Goal: Information Seeking & Learning: Learn about a topic

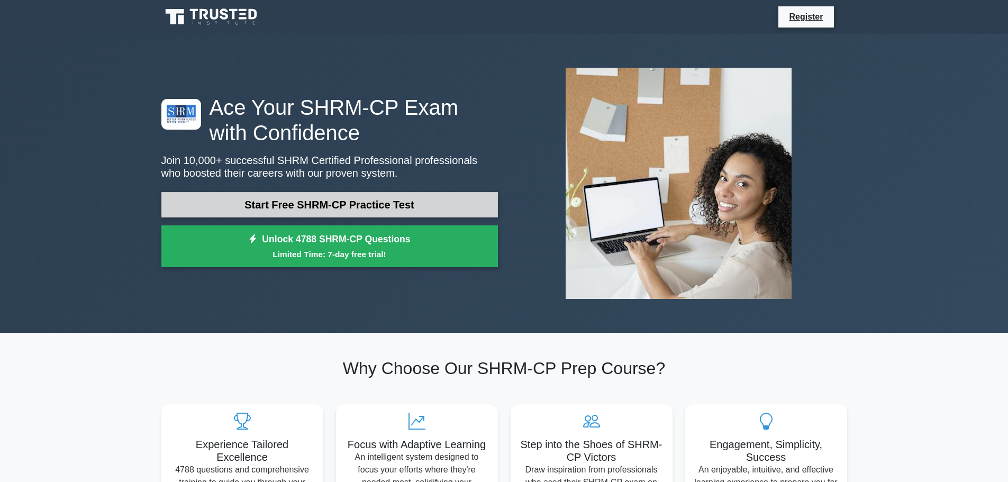
click at [321, 207] on link "Start Free SHRM-CP Practice Test" at bounding box center [329, 204] width 336 height 25
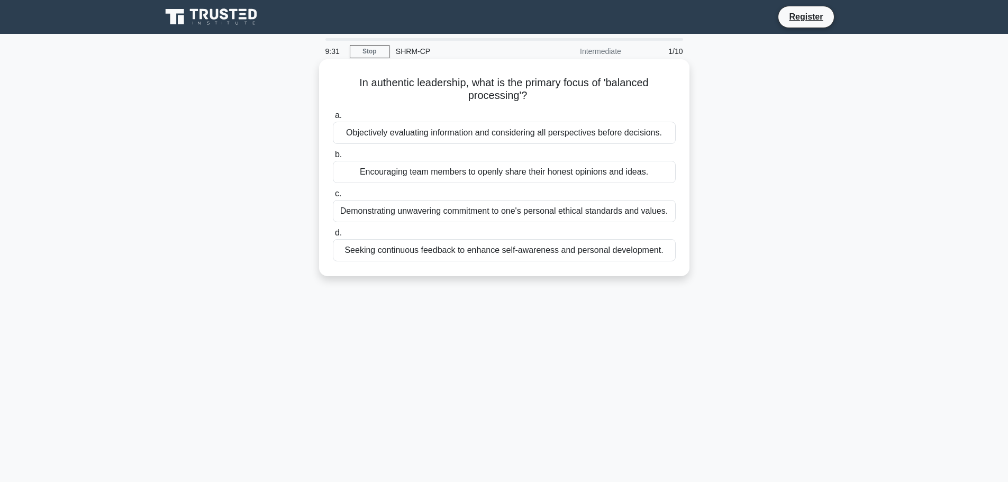
click at [398, 135] on div "Objectively evaluating information and considering all perspectives before deci…" at bounding box center [504, 133] width 343 height 22
click at [333, 119] on input "a. Objectively evaluating information and considering all perspectives before d…" at bounding box center [333, 115] width 0 height 7
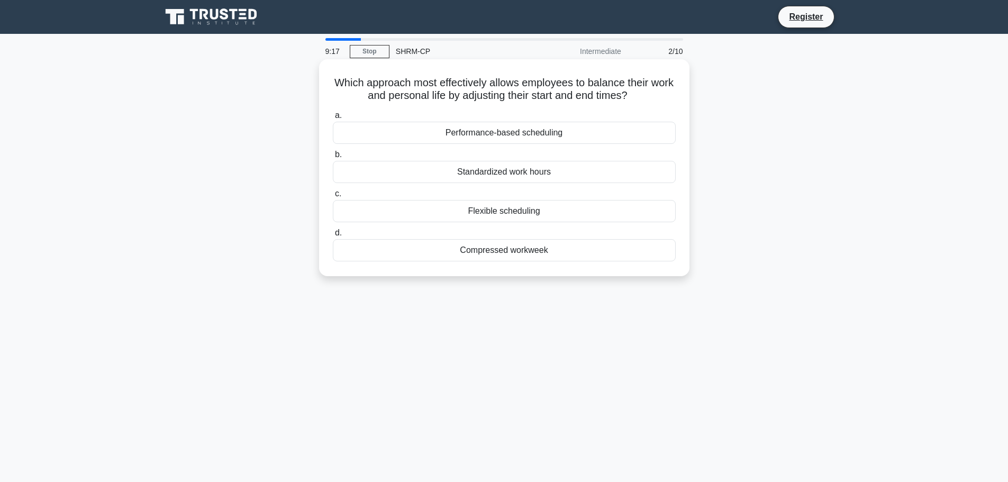
click at [479, 213] on div "Flexible scheduling" at bounding box center [504, 211] width 343 height 22
click at [333, 197] on input "c. Flexible scheduling" at bounding box center [333, 193] width 0 height 7
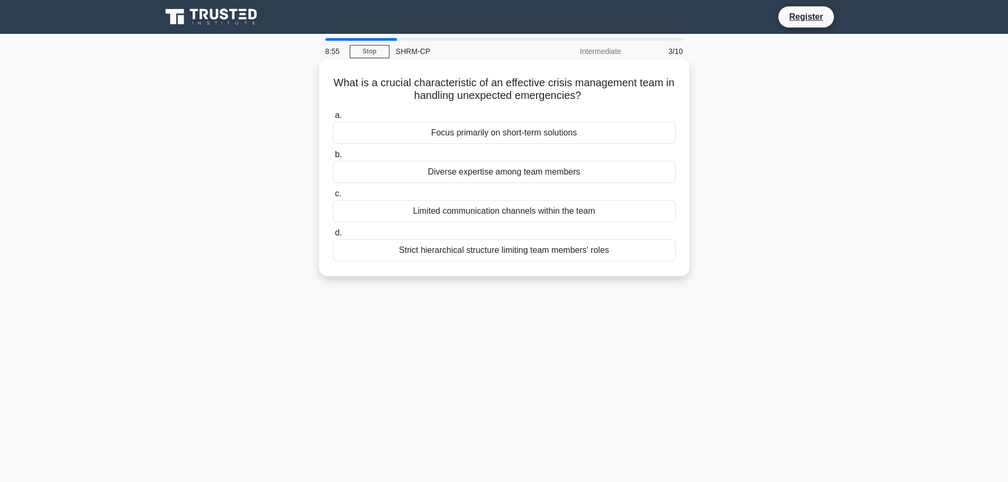
click at [467, 177] on div "Diverse expertise among team members" at bounding box center [504, 172] width 343 height 22
click at [333, 158] on input "b. Diverse expertise among team members" at bounding box center [333, 154] width 0 height 7
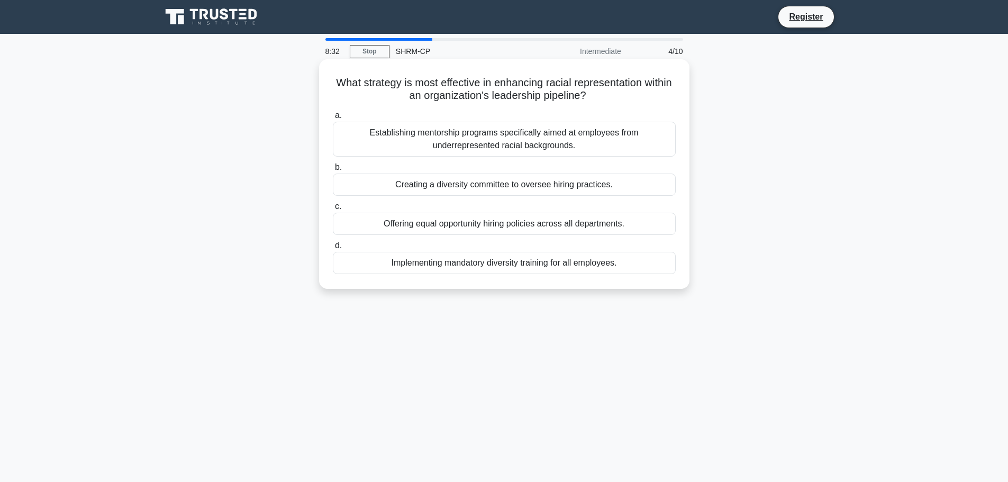
click at [516, 229] on div "Offering equal opportunity hiring policies across all departments." at bounding box center [504, 224] width 343 height 22
click at [333, 210] on input "c. Offering equal opportunity hiring policies across all departments." at bounding box center [333, 206] width 0 height 7
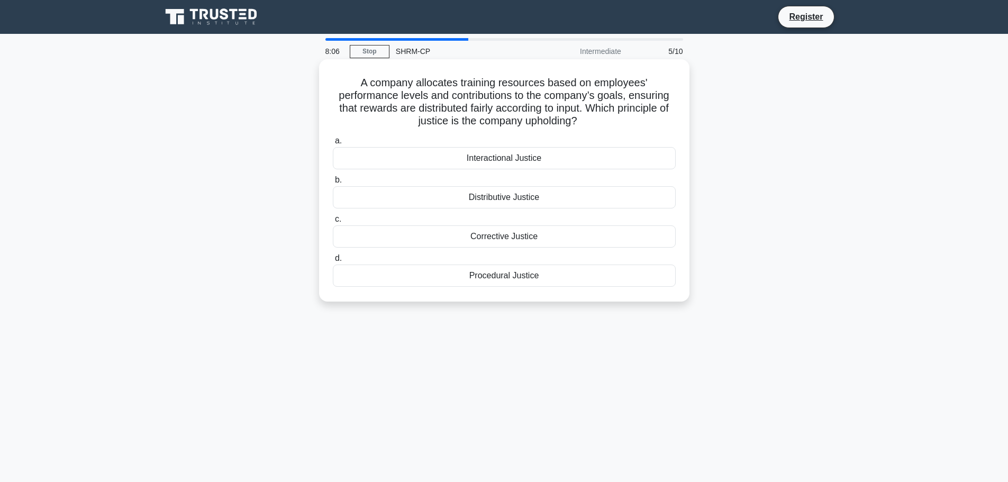
click at [519, 279] on div "Procedural Justice" at bounding box center [504, 275] width 343 height 22
click at [333, 262] on input "d. Procedural Justice" at bounding box center [333, 258] width 0 height 7
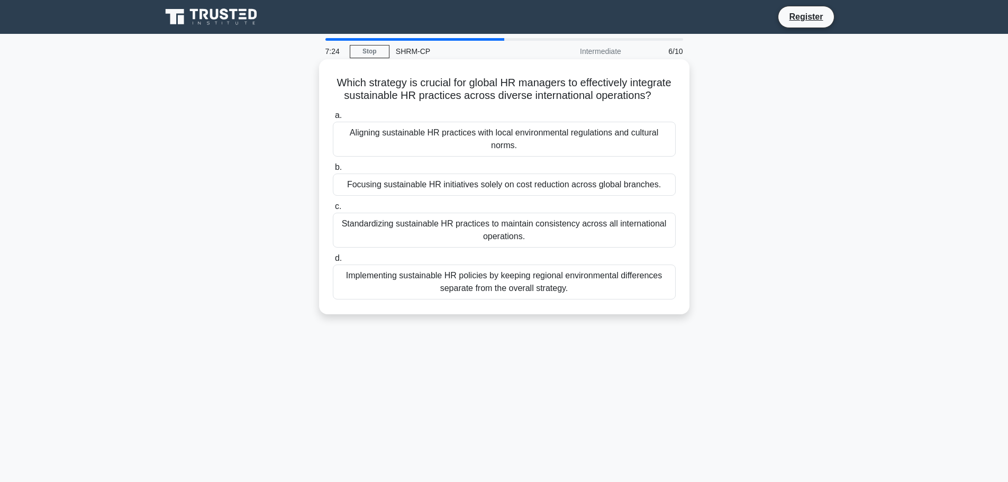
click at [544, 235] on div "Standardizing sustainable HR practices to maintain consistency across all inter…" at bounding box center [504, 230] width 343 height 35
click at [333, 210] on input "c. Standardizing sustainable HR practices to maintain consistency across all in…" at bounding box center [333, 206] width 0 height 7
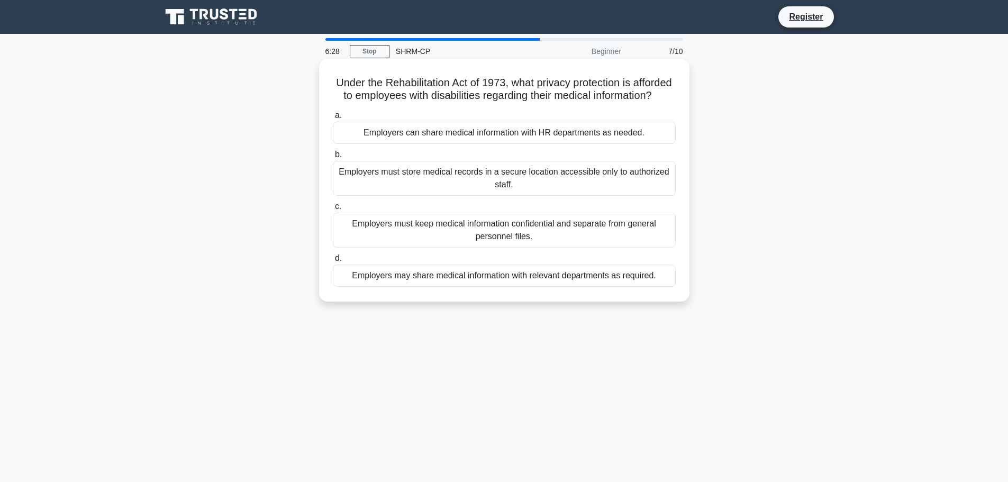
click at [530, 196] on div "Employers must store medical records in a secure location accessible only to au…" at bounding box center [504, 178] width 343 height 35
click at [333, 158] on input "b. Employers must store medical records in a secure location accessible only to…" at bounding box center [333, 154] width 0 height 7
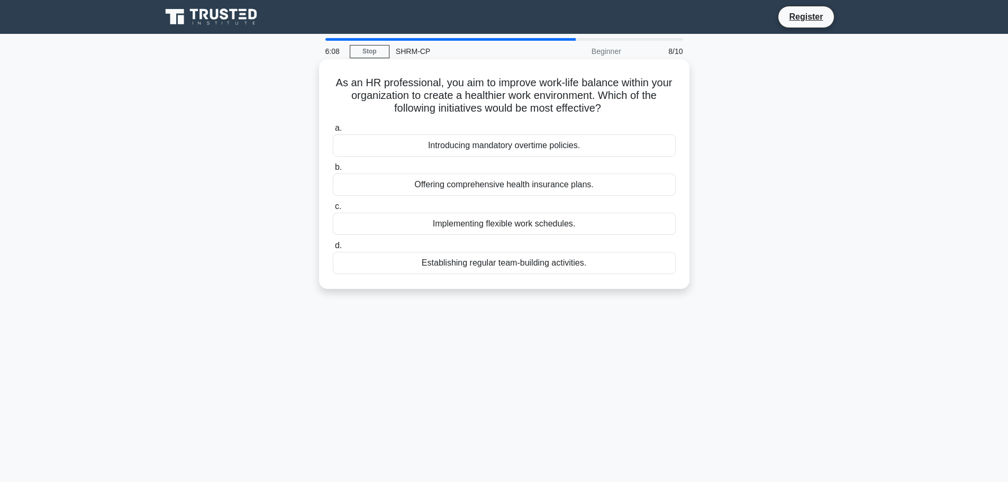
click at [468, 228] on div "Implementing flexible work schedules." at bounding box center [504, 224] width 343 height 22
click at [333, 210] on input "c. Implementing flexible work schedules." at bounding box center [333, 206] width 0 height 7
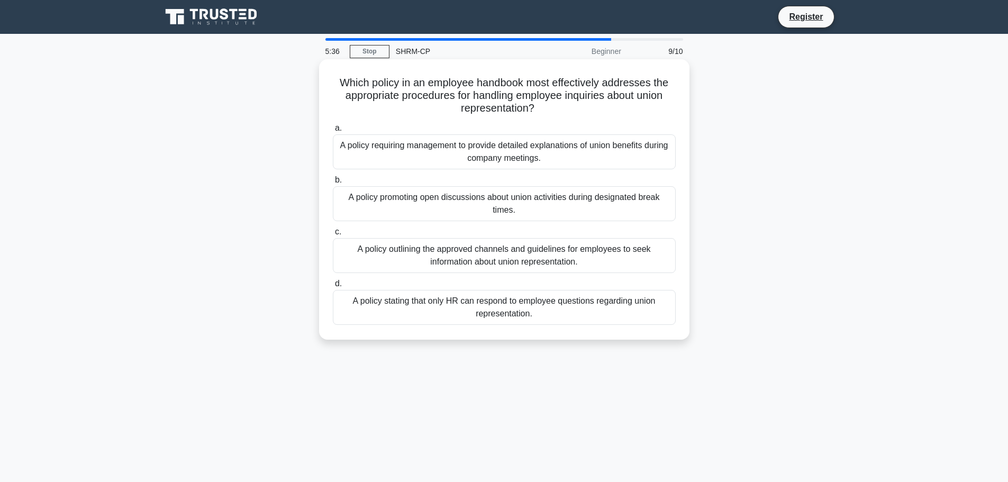
click at [497, 263] on div "A policy outlining the approved channels and guidelines for employees to seek i…" at bounding box center [504, 255] width 343 height 35
click at [333, 235] on input "c. A policy outlining the approved channels and guidelines for employees to see…" at bounding box center [333, 231] width 0 height 7
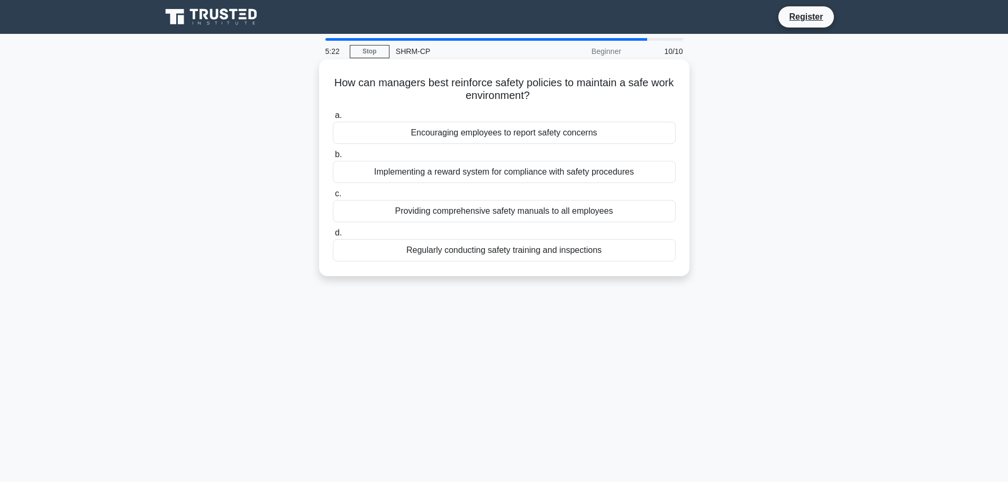
click at [512, 251] on div "Regularly conducting safety training and inspections" at bounding box center [504, 250] width 343 height 22
click at [333, 236] on input "d. Regularly conducting safety training and inspections" at bounding box center [333, 233] width 0 height 7
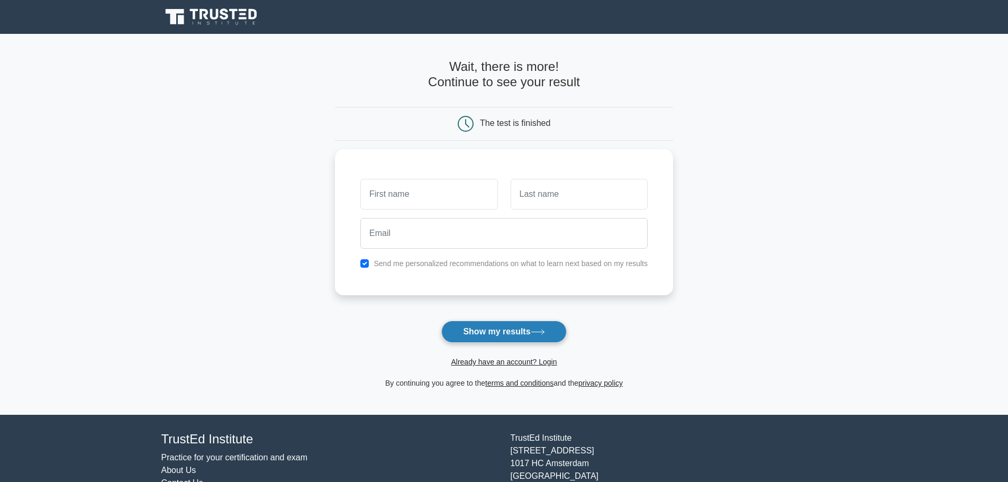
click at [497, 332] on button "Show my results" at bounding box center [503, 332] width 125 height 22
click at [737, 162] on main "Wait, there is more! Continue to see your result The test is finished and the" at bounding box center [504, 224] width 1008 height 381
click at [447, 185] on input "text" at bounding box center [428, 191] width 137 height 31
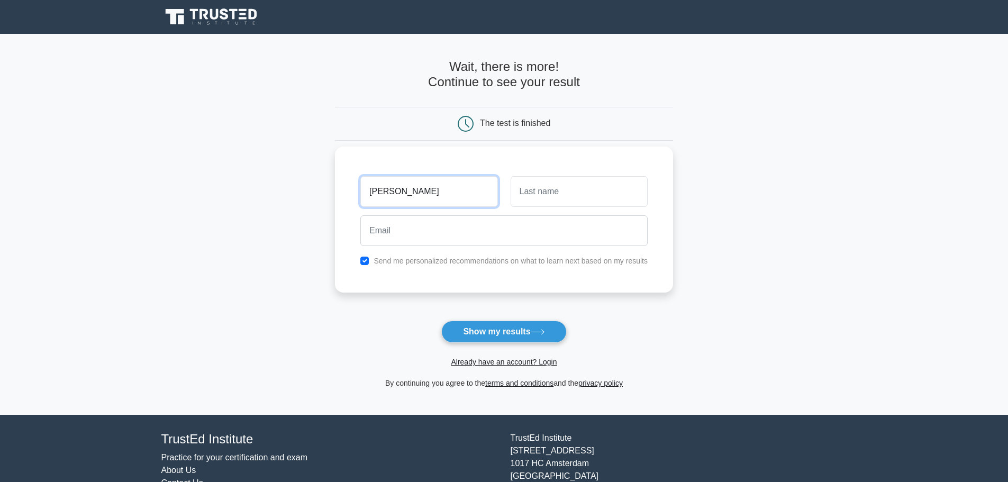
type input "[PERSON_NAME]"
click at [552, 196] on input "text" at bounding box center [578, 191] width 137 height 31
type input "Crane"
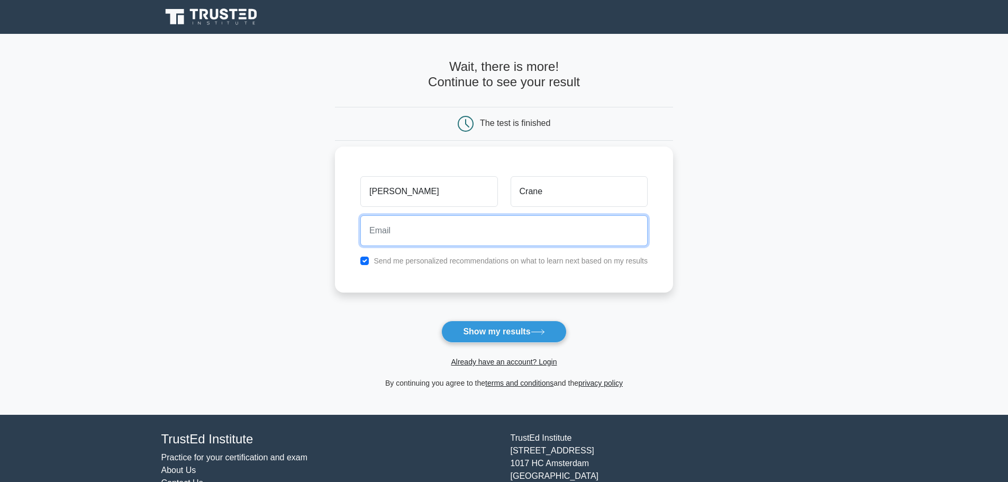
click at [415, 229] on input "email" at bounding box center [503, 230] width 287 height 31
type input "[EMAIL_ADDRESS][DOMAIN_NAME]"
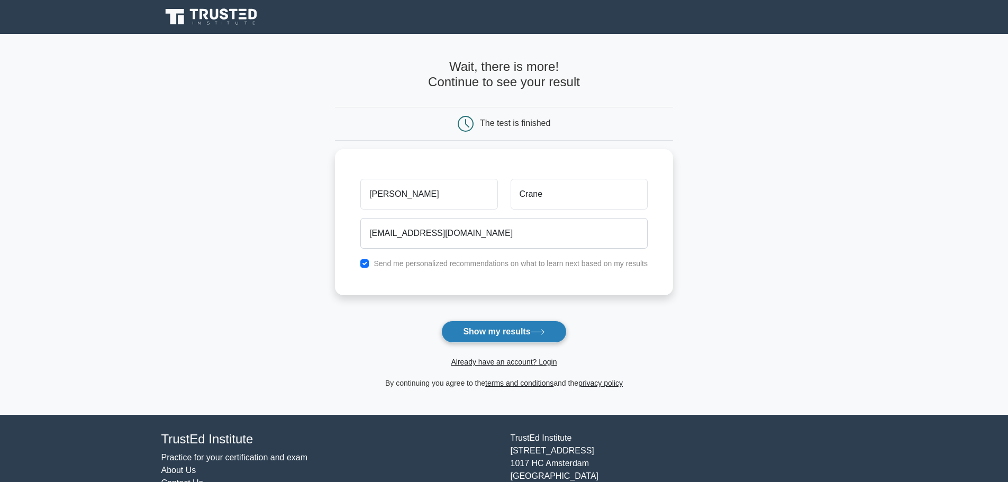
click at [511, 335] on button "Show my results" at bounding box center [503, 332] width 125 height 22
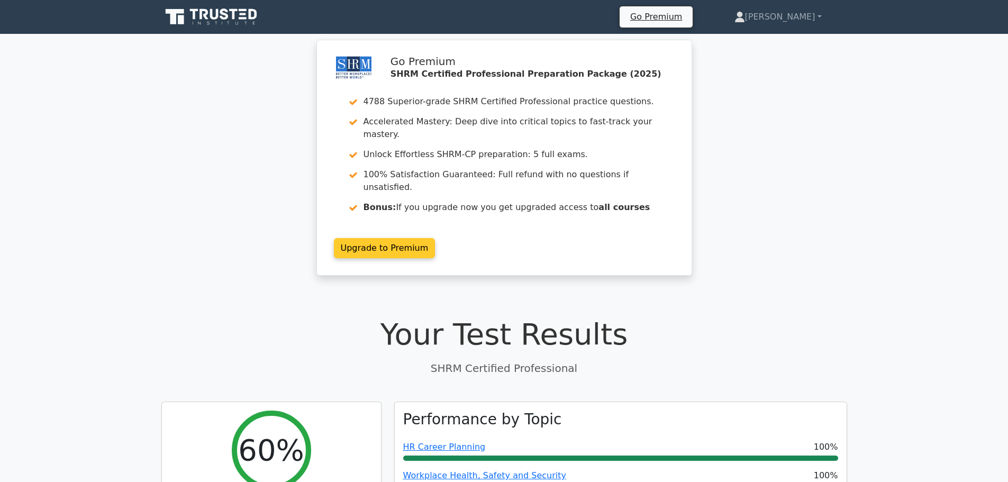
click at [393, 238] on link "Upgrade to Premium" at bounding box center [385, 248] width 102 height 20
